Goal: Find specific page/section: Find specific page/section

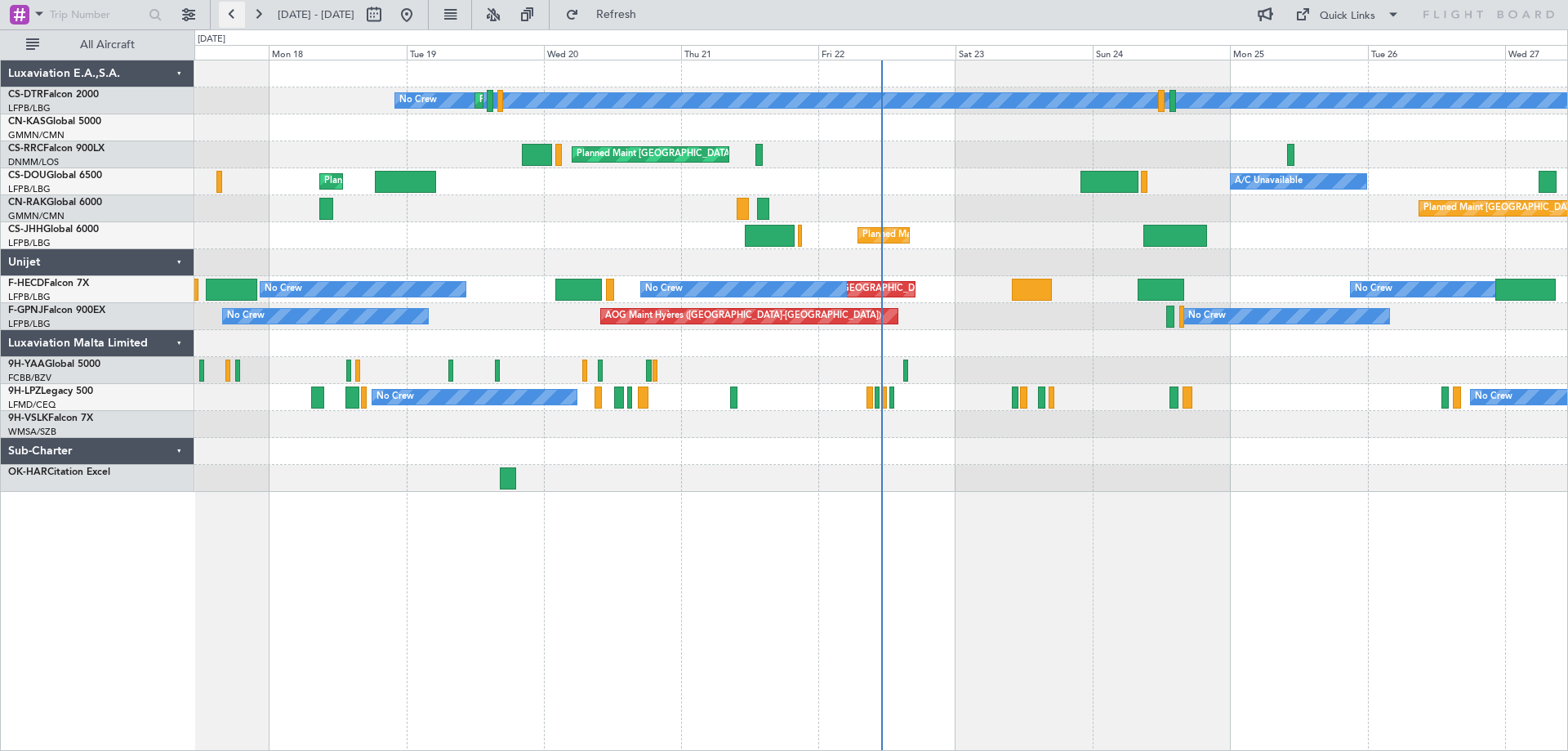
click at [233, 13] on button at bounding box center [232, 15] width 26 height 26
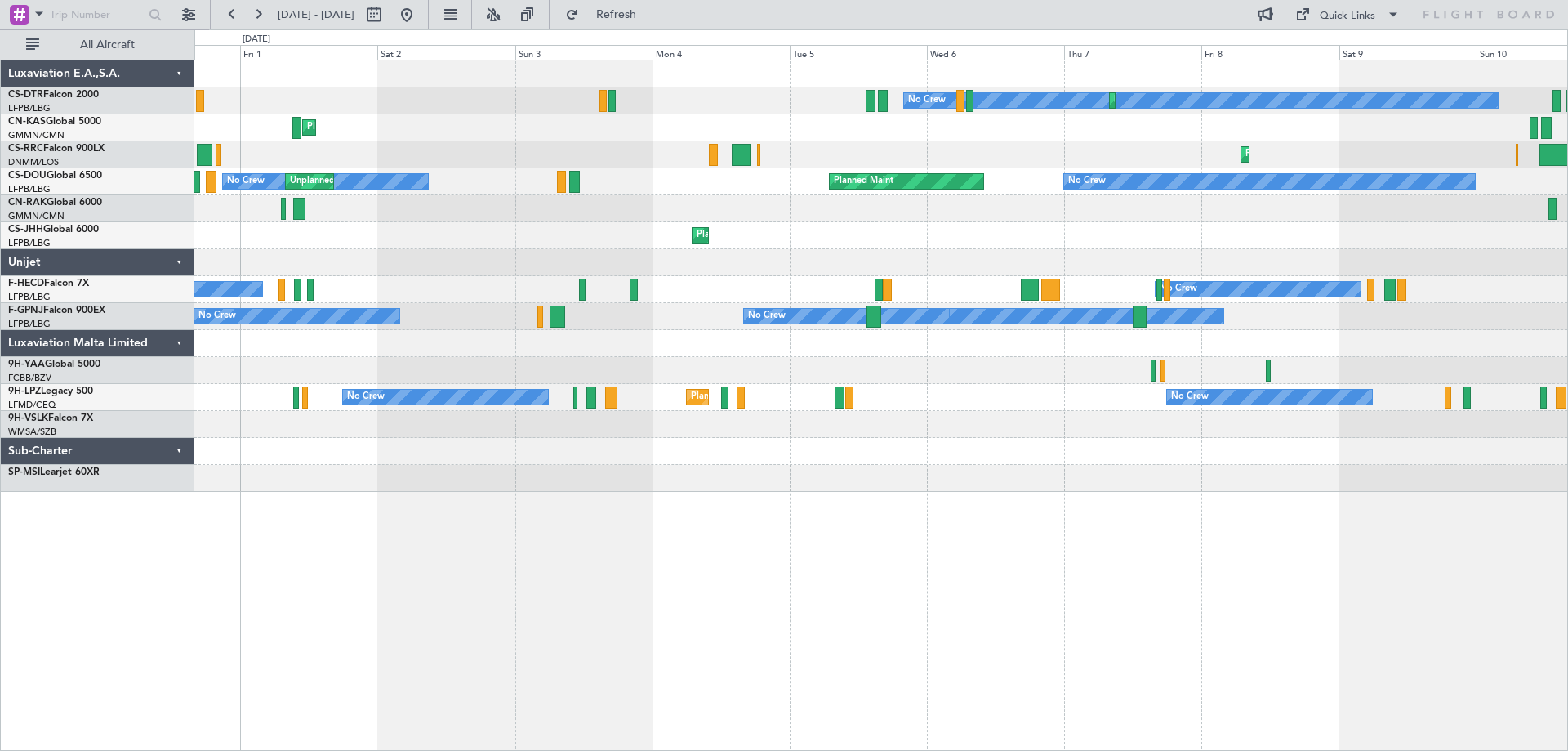
click at [1382, 84] on div "No Crew Planned Maint Sofia [GEOGRAPHIC_DATA] ([GEOGRAPHIC_DATA]) Planned Maint…" at bounding box center [880, 276] width 1373 height 431
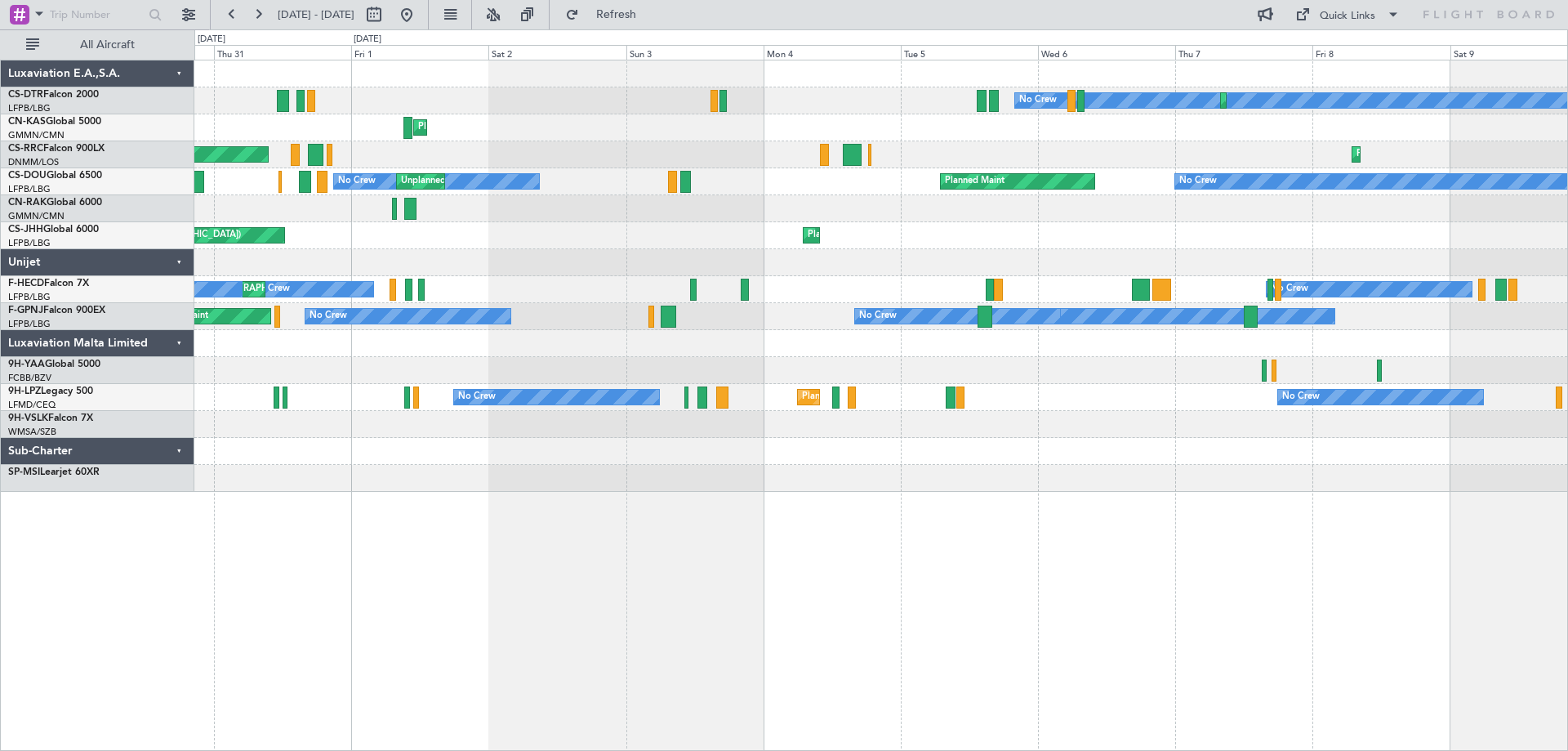
click at [1362, 189] on div "No Crew Planned Maint No Crew Unplanned Maint [GEOGRAPHIC_DATA] ([GEOGRAPHIC_DA…" at bounding box center [880, 181] width 1373 height 27
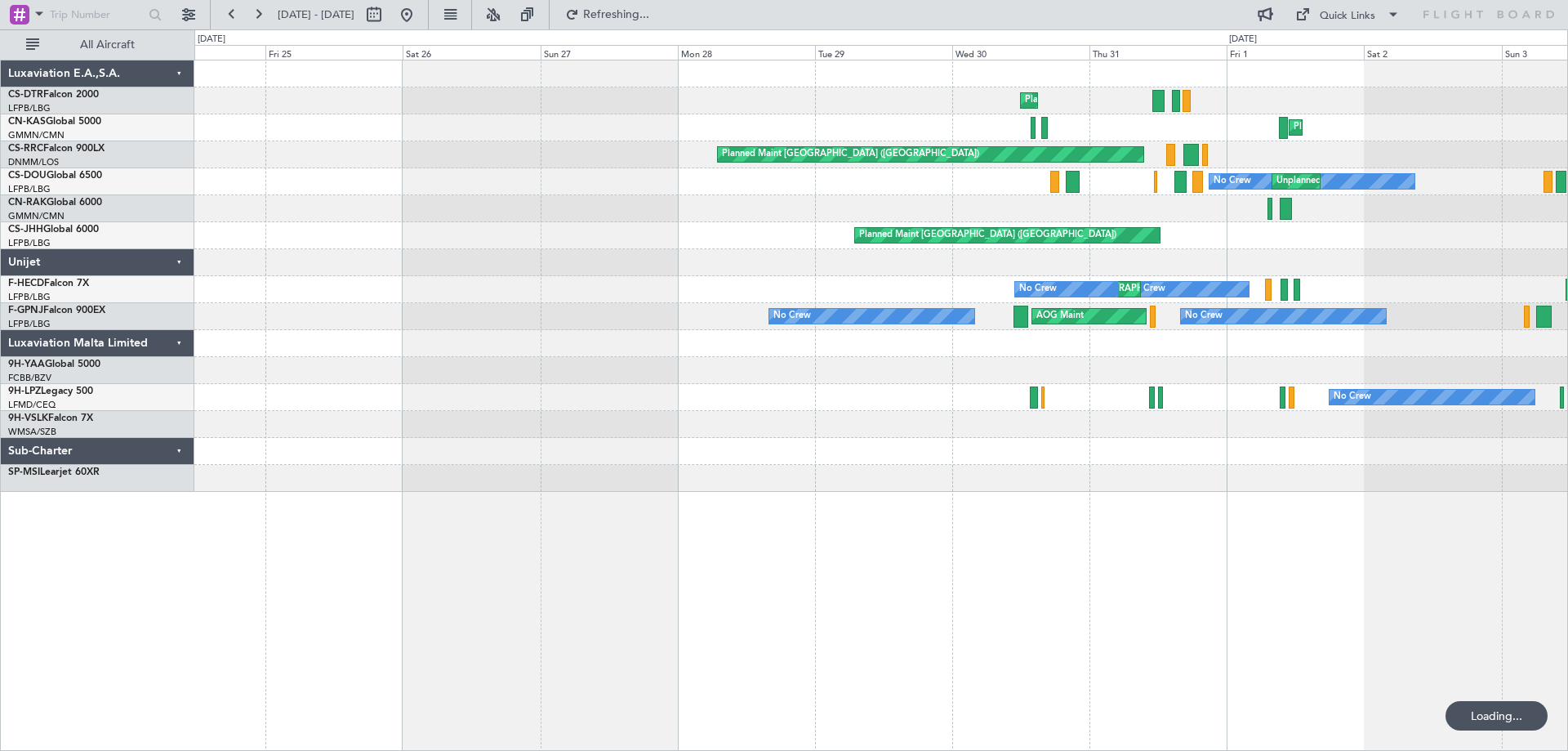
click at [1508, 224] on div "Planned Maint Nice ([GEOGRAPHIC_DATA]) No Crew Planned Maint Olbia ([GEOGRAPHIC…" at bounding box center [880, 276] width 1373 height 431
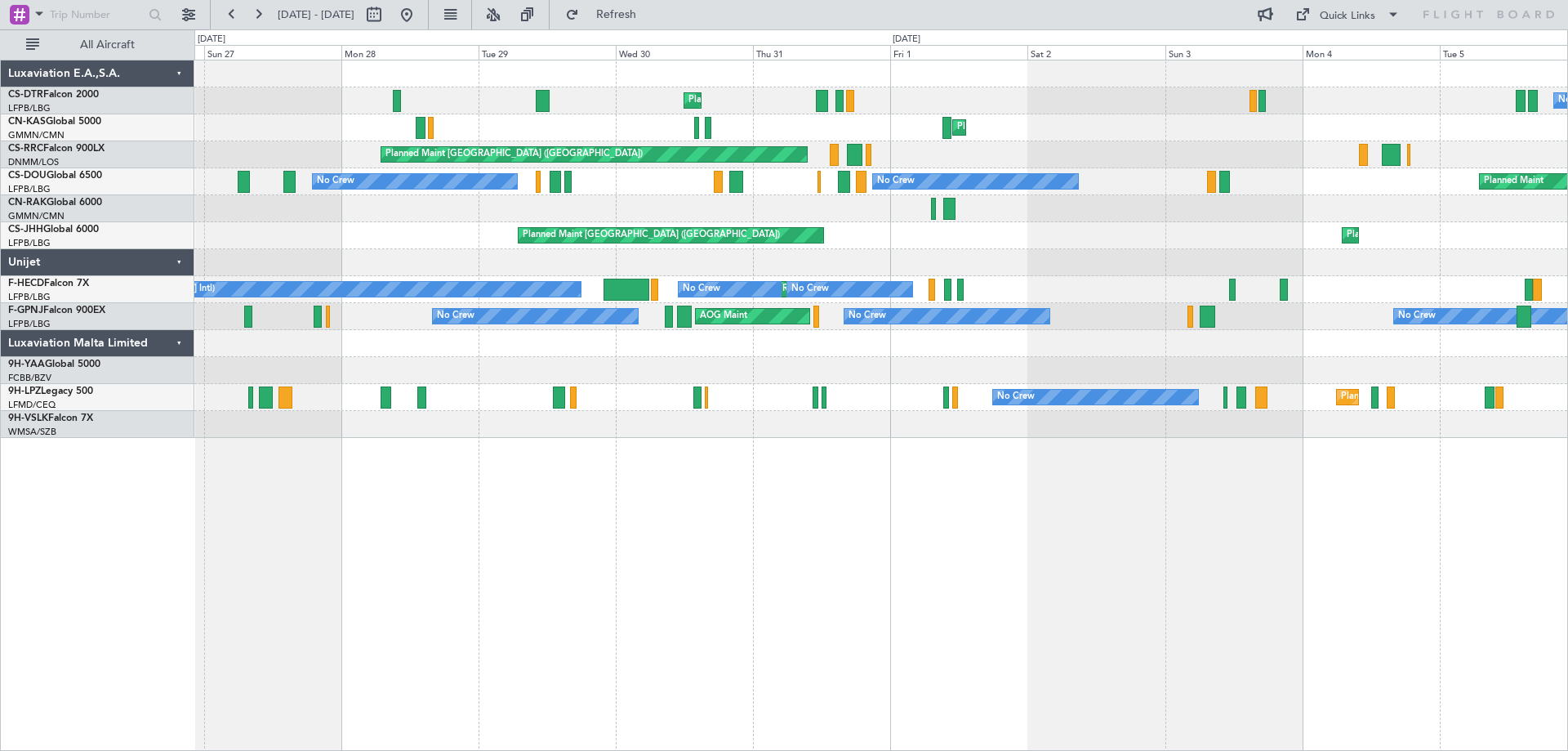
click at [1029, 234] on div "Planned Maint [GEOGRAPHIC_DATA] ([GEOGRAPHIC_DATA]) Planned Maint [GEOGRAPHIC_D…" at bounding box center [880, 235] width 1373 height 27
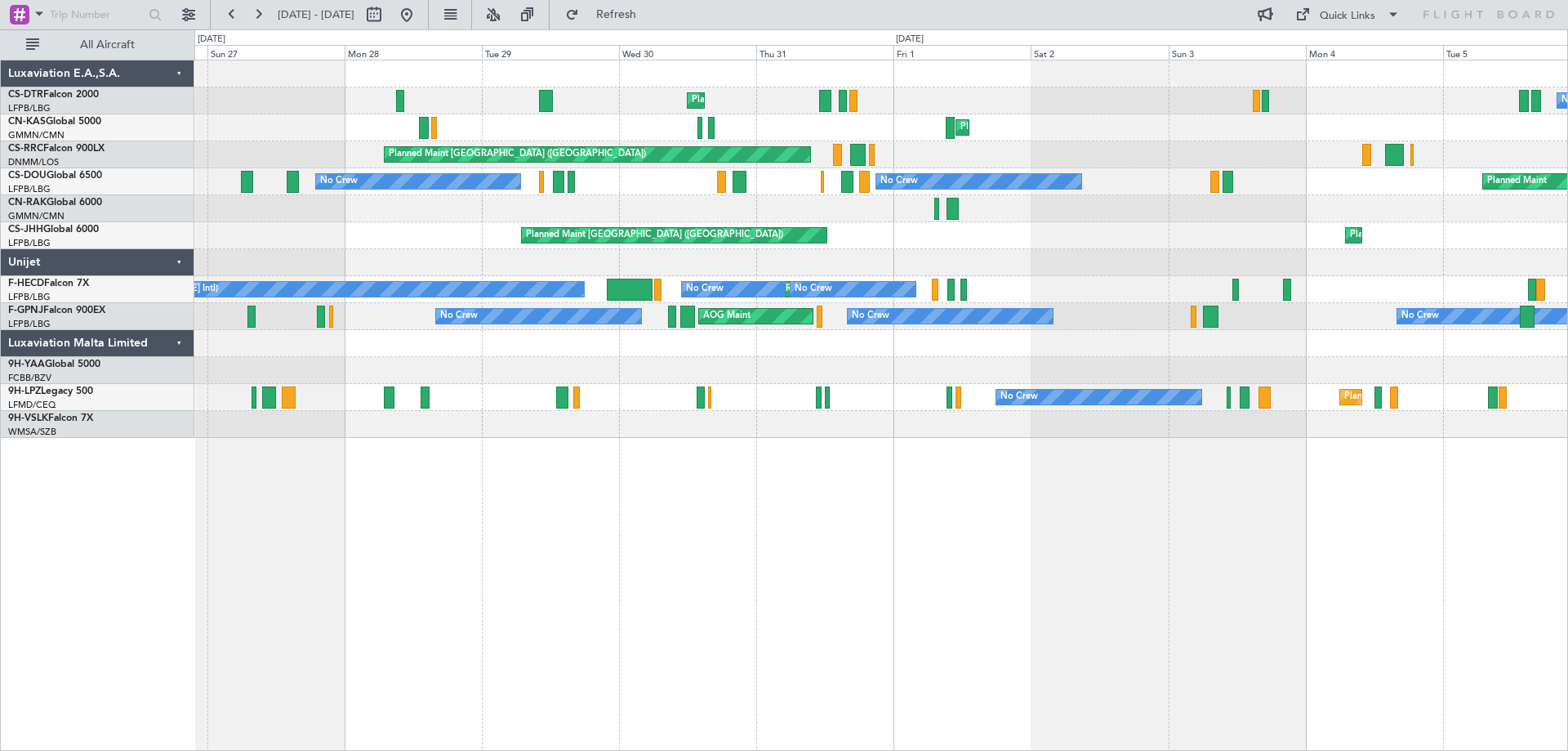
click at [846, 239] on div "Planned Maint [GEOGRAPHIC_DATA] ([GEOGRAPHIC_DATA]) Planned Maint [GEOGRAPHIC_D…" at bounding box center [880, 235] width 1373 height 27
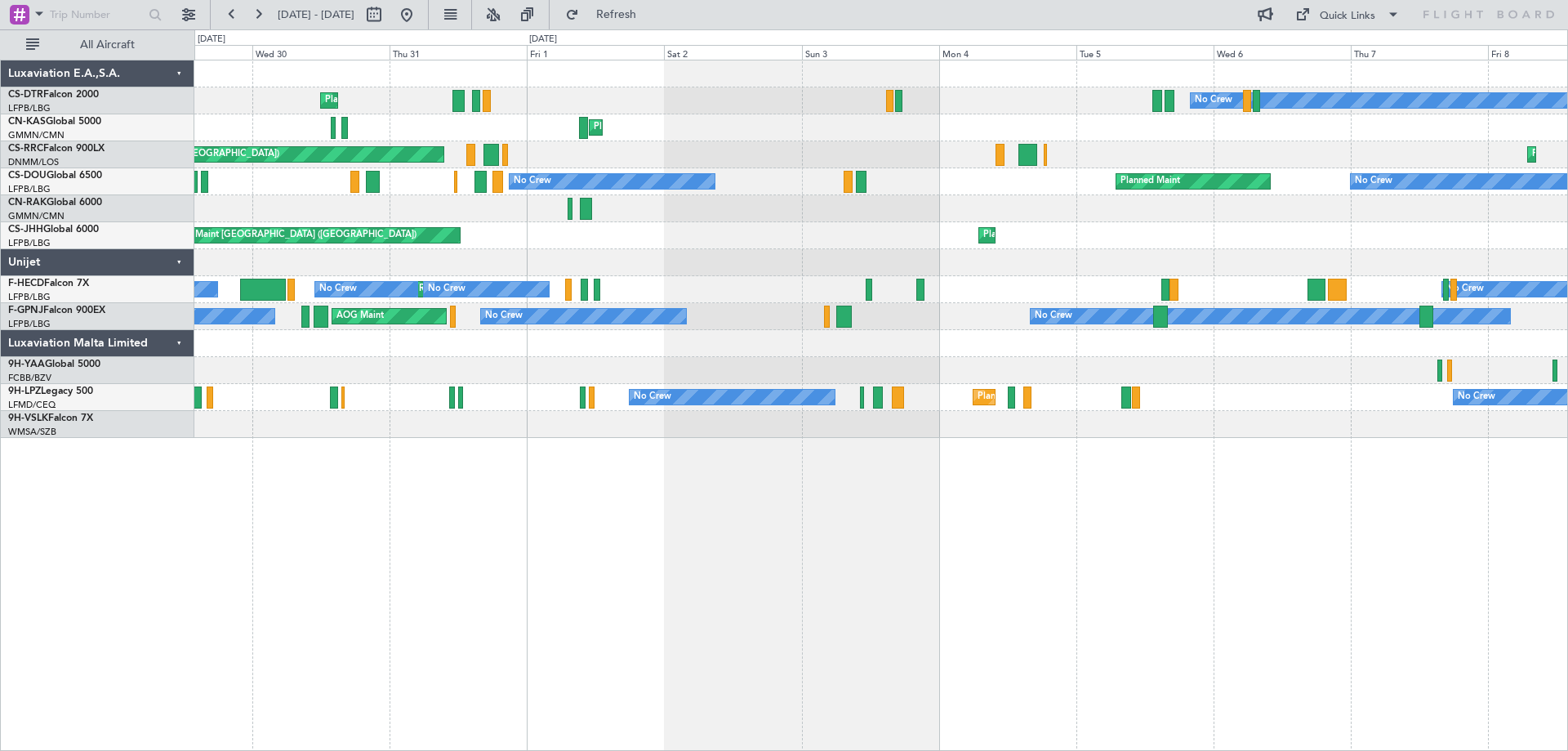
click at [599, 477] on div "Planned Maint Sofia No Crew [GEOGRAPHIC_DATA] ([GEOGRAPHIC_DATA]) Planned Maint…" at bounding box center [881, 405] width 1374 height 691
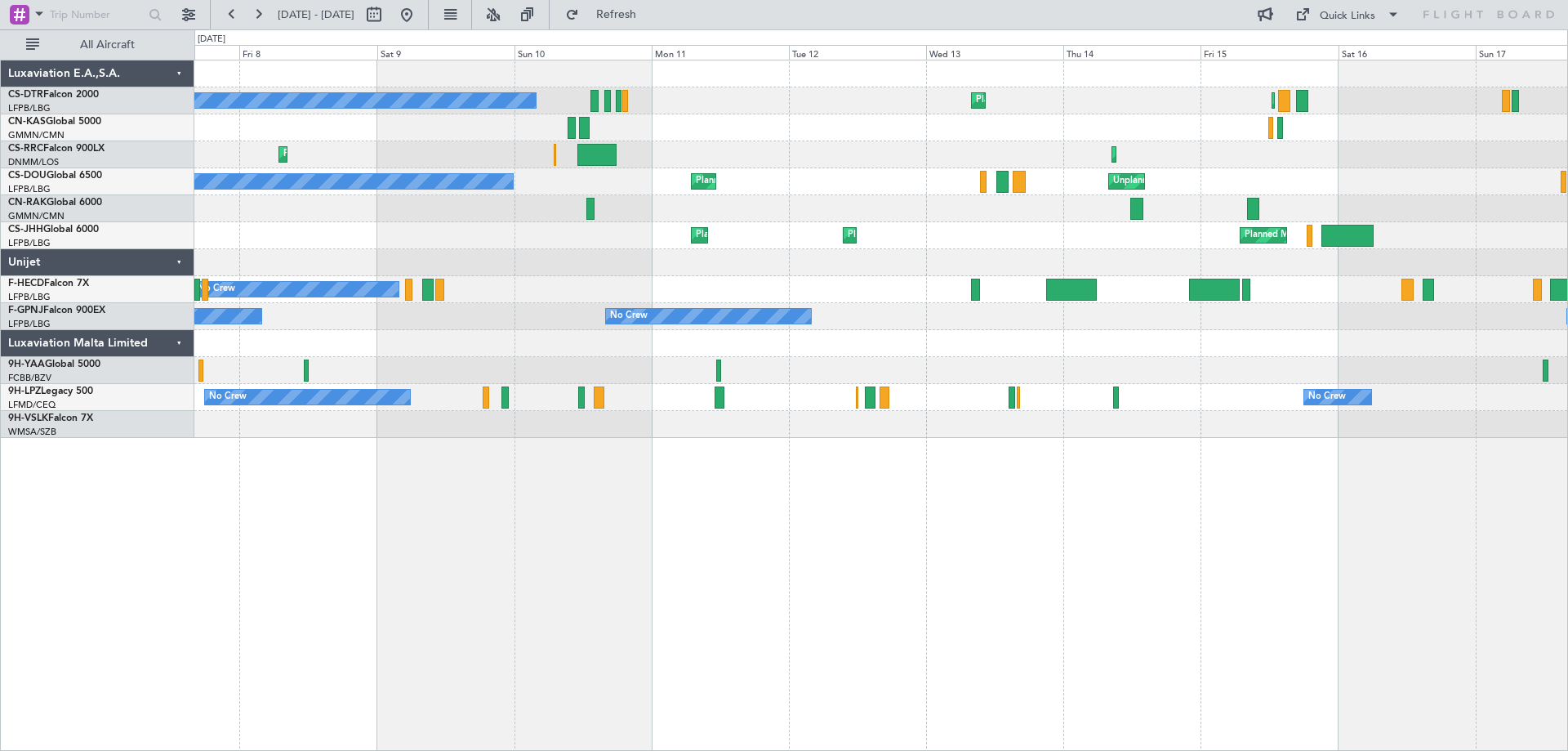
click at [638, 352] on div "No Crew Planned Maint Sofia Planned Maint [GEOGRAPHIC_DATA] ([GEOGRAPHIC_DATA])…" at bounding box center [880, 249] width 1373 height 377
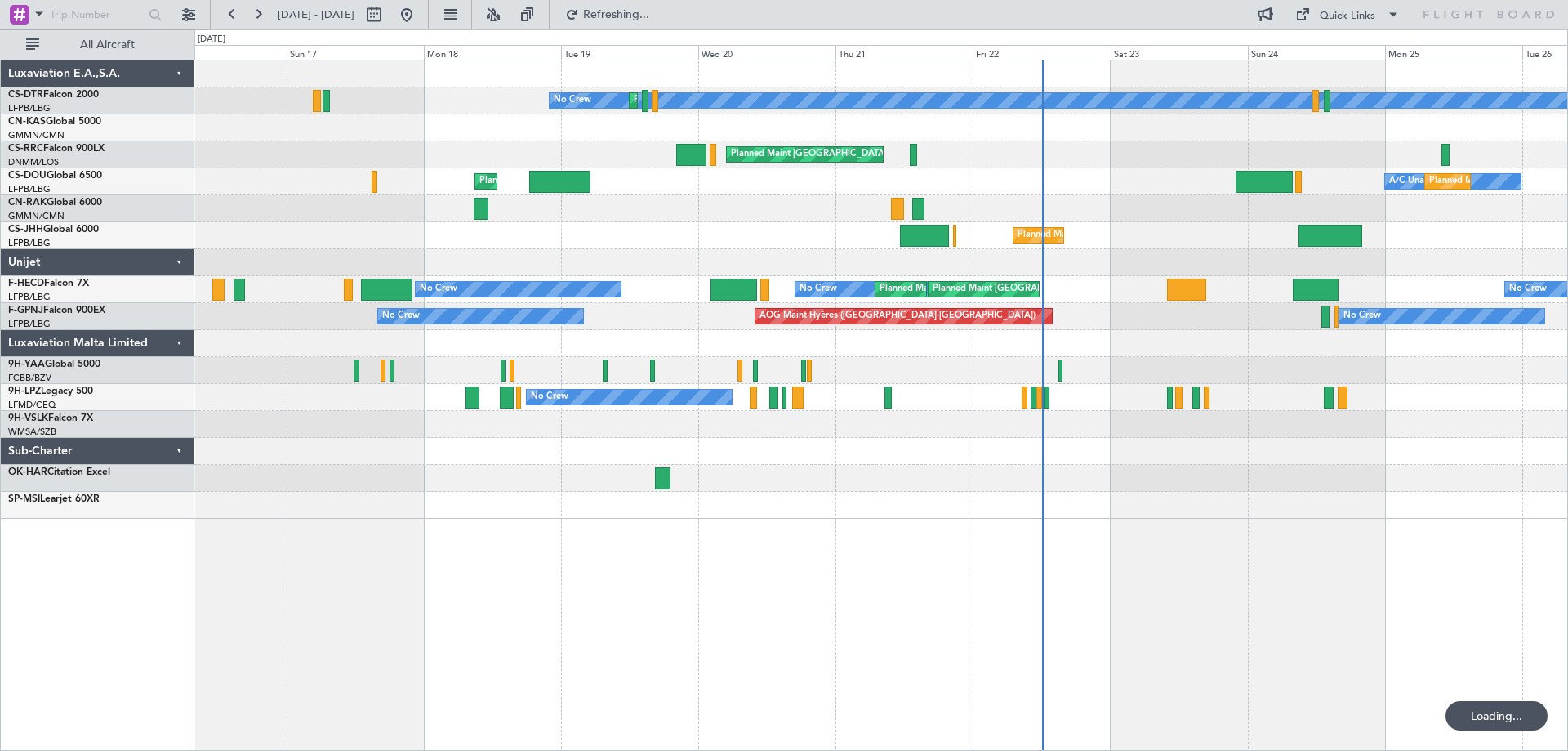
click at [413, 377] on div "No Crew Planned Maint Sofia Planned Maint [GEOGRAPHIC_DATA] ([GEOGRAPHIC_DATA])…" at bounding box center [880, 289] width 1373 height 458
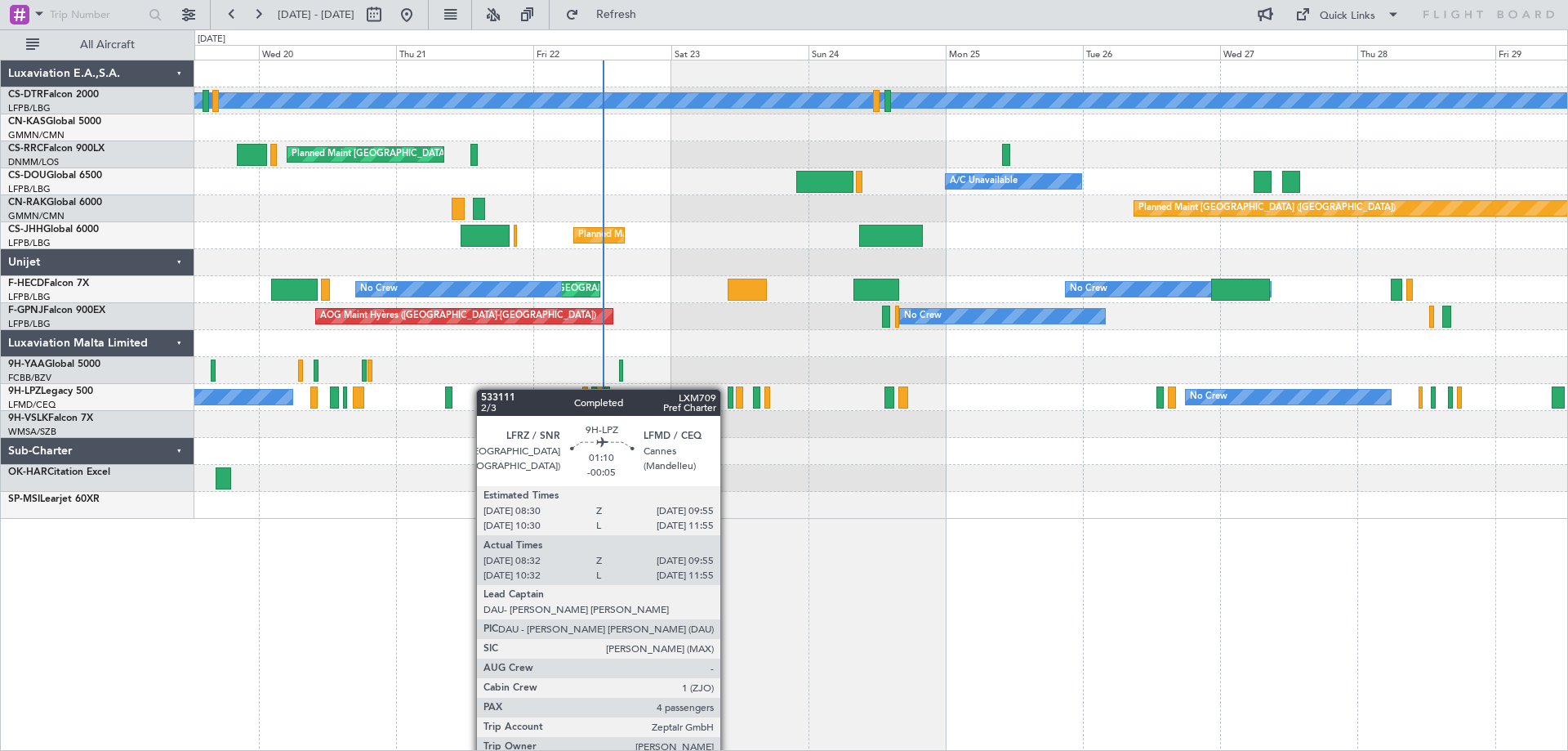
click at [446, 391] on div "Planned Maint Sofia No Crew Planned Maint [GEOGRAPHIC_DATA] ([GEOGRAPHIC_DATA])…" at bounding box center [880, 289] width 1373 height 458
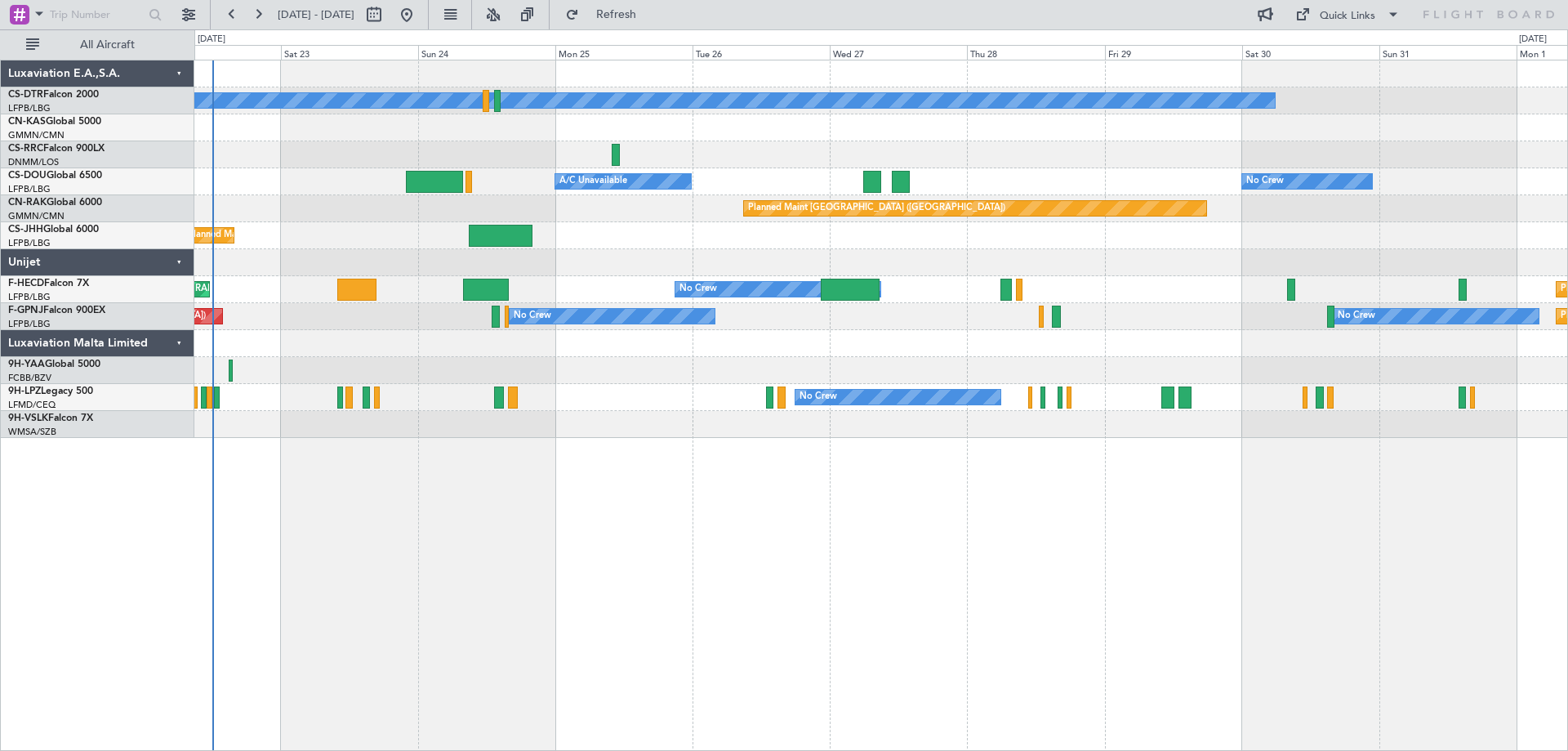
click at [631, 433] on div "No Crew Planned Maint [GEOGRAPHIC_DATA] ([GEOGRAPHIC_DATA]) No Crew Planned Mai…" at bounding box center [880, 249] width 1373 height 377
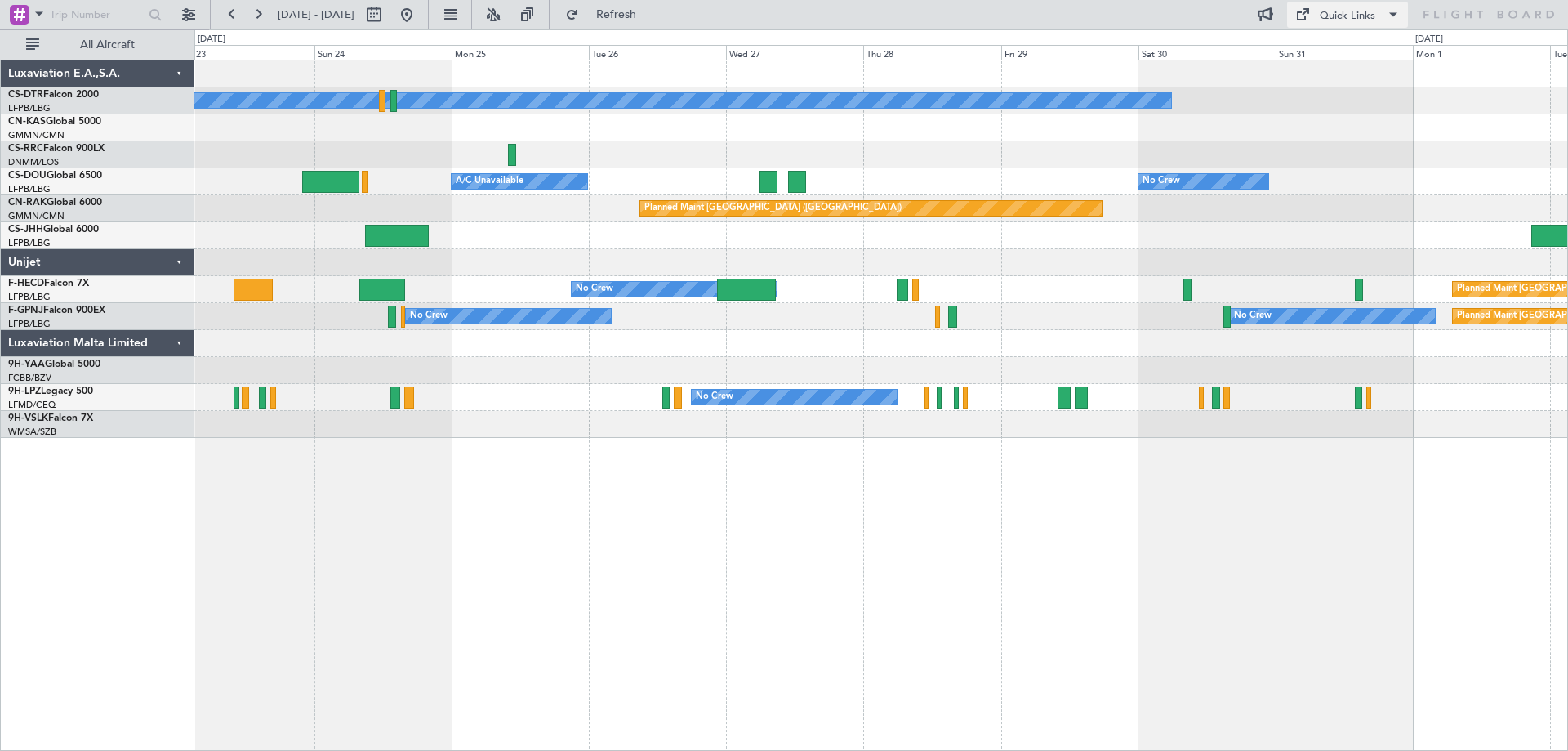
click at [1387, 12] on span at bounding box center [1393, 15] width 20 height 20
click at [1326, 90] on button "Crew Board" at bounding box center [1348, 93] width 122 height 39
